Goal: Task Accomplishment & Management: Use online tool/utility

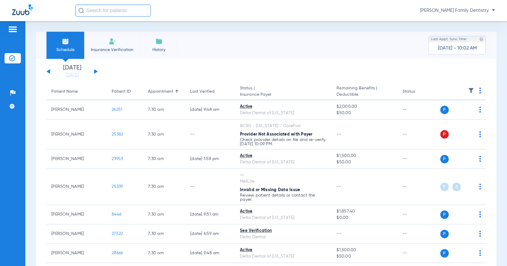
click at [476, 92] on th at bounding box center [461, 91] width 47 height 17
click at [479, 91] on img at bounding box center [480, 91] width 2 height 6
click at [466, 114] on span "Verify All" at bounding box center [453, 114] width 38 height 4
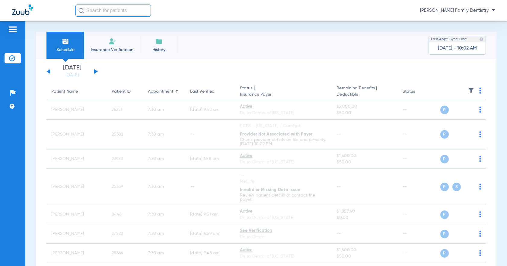
click at [93, 70] on div "[DATE] [DATE] [DATE] [DATE] [DATE] [DATE] [DATE] [DATE] [DATE] [DATE] [DATE] [D…" at bounding box center [71, 71] width 51 height 13
click at [96, 71] on button at bounding box center [96, 71] width 4 height 5
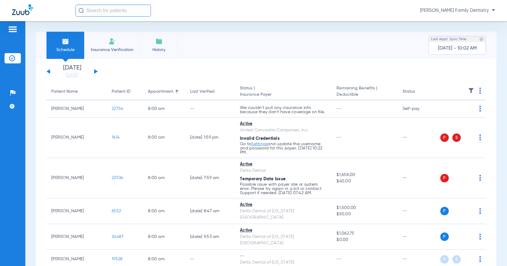
click at [479, 90] on th at bounding box center [461, 91] width 47 height 17
click at [479, 91] on img at bounding box center [480, 91] width 2 height 6
click at [455, 111] on button "Verify All" at bounding box center [452, 114] width 47 height 12
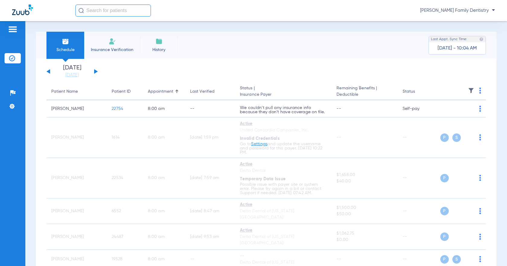
click at [95, 70] on button at bounding box center [96, 71] width 4 height 5
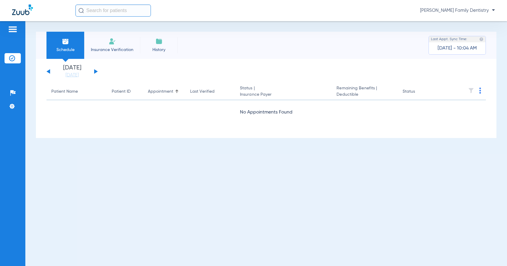
click at [95, 70] on button at bounding box center [96, 71] width 4 height 5
click at [480, 92] on img at bounding box center [480, 91] width 2 height 6
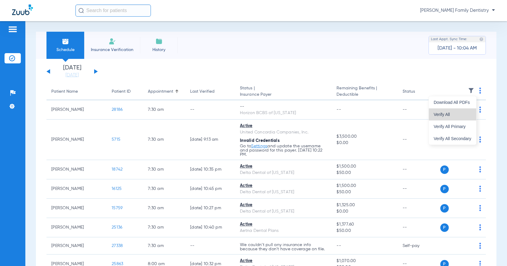
click at [460, 112] on span "Verify All" at bounding box center [453, 114] width 38 height 4
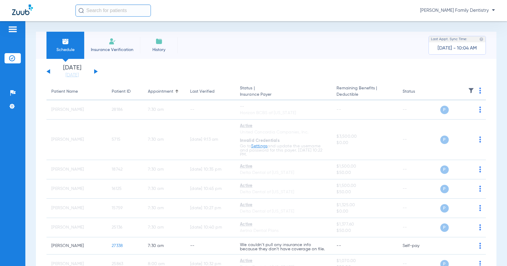
click at [96, 71] on button at bounding box center [96, 71] width 4 height 5
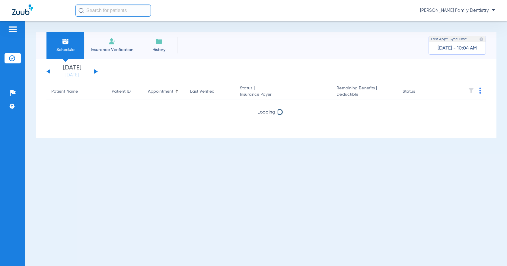
click at [479, 92] on th at bounding box center [461, 91] width 47 height 17
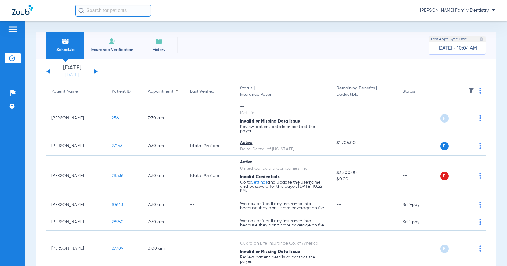
click at [479, 92] on img at bounding box center [480, 91] width 2 height 6
click at [452, 113] on span "Verify All" at bounding box center [453, 114] width 36 height 4
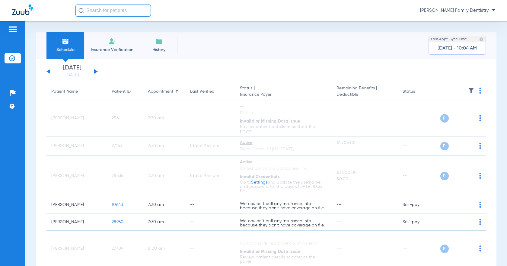
click at [95, 71] on button at bounding box center [96, 71] width 4 height 5
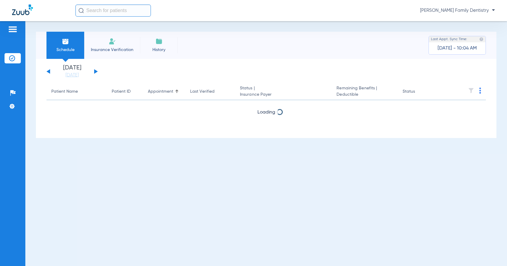
click at [480, 93] on img at bounding box center [480, 91] width 2 height 6
drag, startPoint x: 458, startPoint y: 116, endPoint x: 332, endPoint y: 91, distance: 129.3
click at [458, 116] on button "Verify All" at bounding box center [458, 114] width 46 height 12
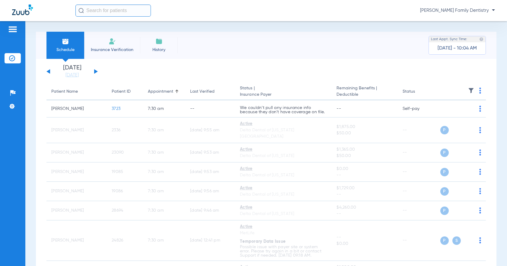
click at [96, 72] on button at bounding box center [96, 71] width 4 height 5
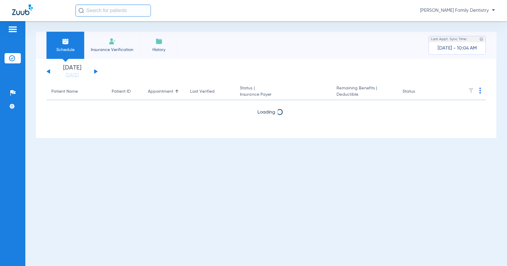
click at [480, 91] on img at bounding box center [480, 91] width 2 height 6
click at [455, 112] on span "Verify All" at bounding box center [458, 114] width 36 height 4
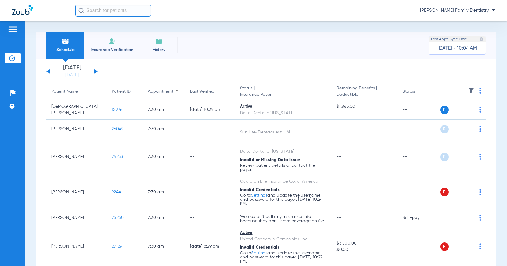
click at [94, 71] on div "[DATE] [DATE] [DATE] [DATE] [DATE] [DATE] [DATE] [DATE] [DATE] [DATE] [DATE] [D…" at bounding box center [71, 71] width 51 height 13
click at [95, 70] on button at bounding box center [96, 71] width 4 height 5
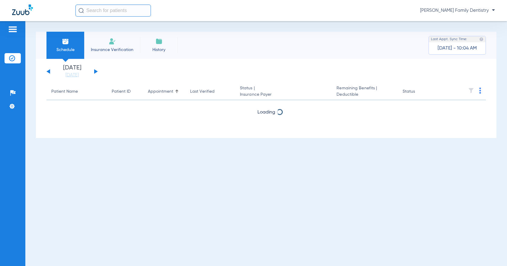
click at [480, 92] on img at bounding box center [480, 91] width 2 height 6
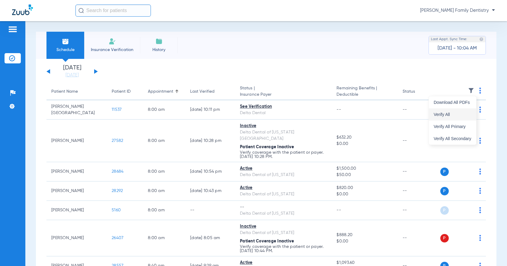
click at [460, 113] on span "Verify All" at bounding box center [453, 114] width 38 height 4
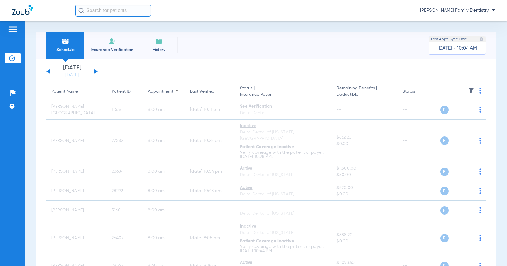
click at [96, 71] on button at bounding box center [96, 71] width 4 height 5
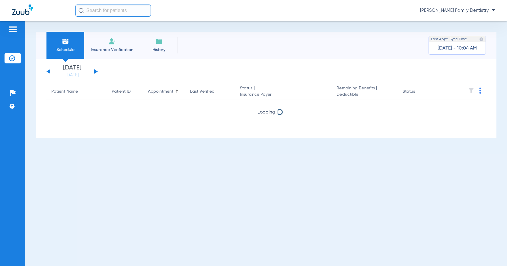
click at [96, 71] on button at bounding box center [96, 71] width 4 height 5
click at [480, 92] on img at bounding box center [480, 91] width 2 height 6
click at [459, 114] on span "Verify All" at bounding box center [458, 114] width 36 height 4
click at [93, 71] on div "[DATE] [DATE] [DATE] [DATE] [DATE] [DATE] [DATE] [DATE] [DATE] [DATE] [DATE] [D…" at bounding box center [71, 71] width 51 height 13
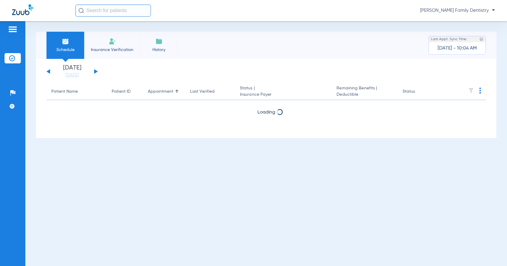
click at [95, 71] on button at bounding box center [96, 71] width 4 height 5
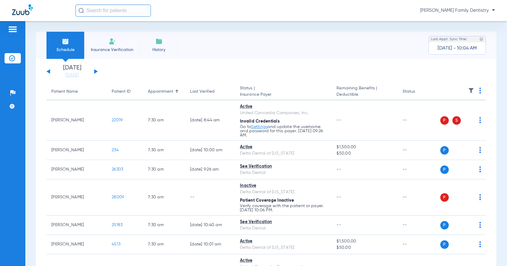
click at [479, 91] on img at bounding box center [480, 91] width 2 height 6
click at [458, 114] on span "Verify All" at bounding box center [453, 114] width 38 height 4
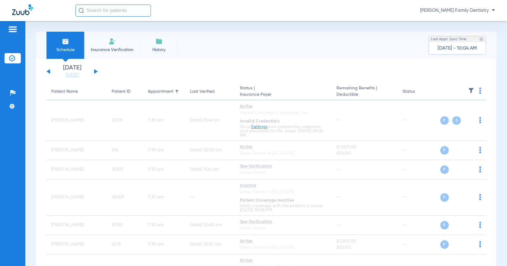
click at [95, 70] on button at bounding box center [96, 71] width 4 height 5
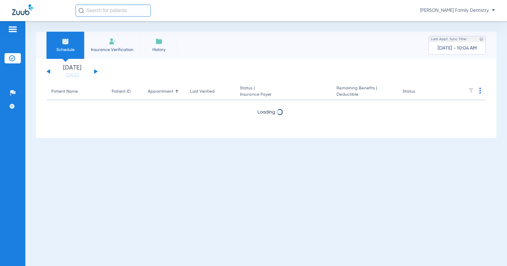
click at [480, 91] on img at bounding box center [480, 91] width 2 height 6
click at [461, 115] on span "Verify All" at bounding box center [458, 114] width 36 height 4
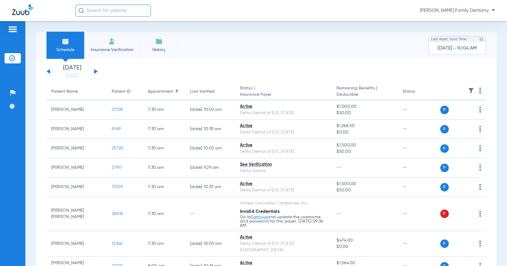
click at [95, 71] on button at bounding box center [96, 71] width 4 height 5
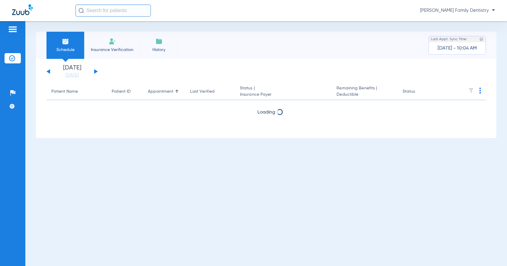
click at [480, 92] on img at bounding box center [480, 91] width 2 height 6
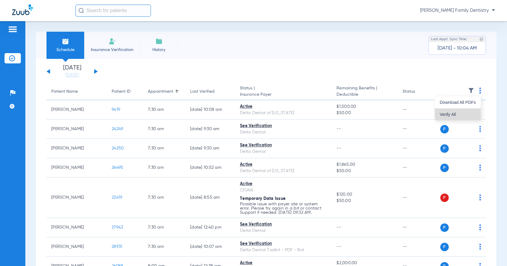
click at [454, 115] on span "Verify All" at bounding box center [458, 114] width 36 height 4
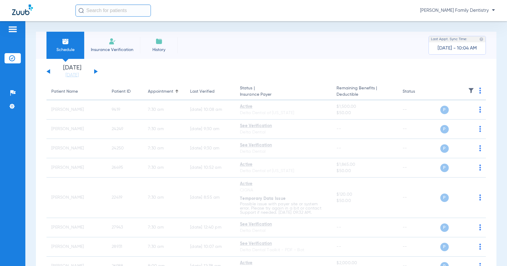
click at [96, 71] on button at bounding box center [96, 71] width 4 height 5
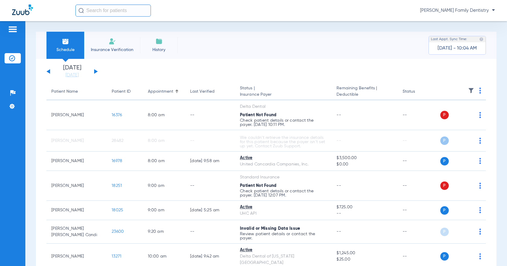
click at [479, 91] on img at bounding box center [480, 91] width 2 height 6
click at [454, 114] on span "Verify All" at bounding box center [453, 114] width 36 height 4
